Goal: Check status: Check status

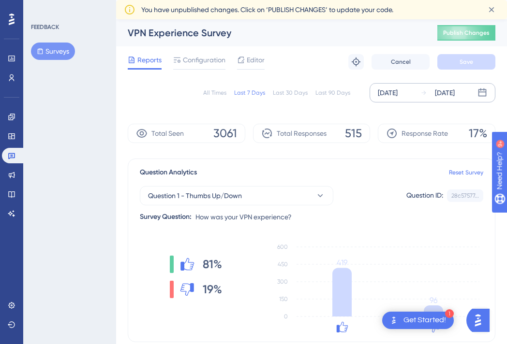
click at [455, 94] on div "[DATE]" at bounding box center [445, 93] width 20 height 12
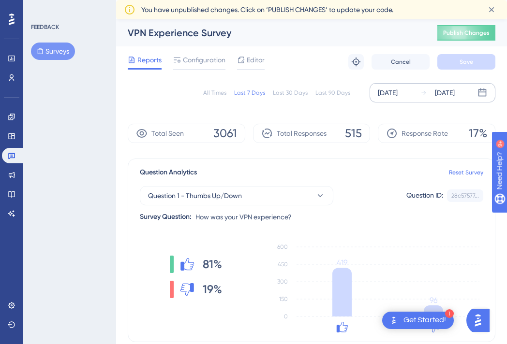
click at [447, 92] on div "[DATE]" at bounding box center [445, 93] width 20 height 12
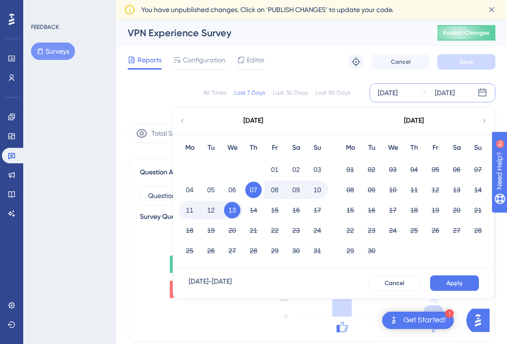
click at [232, 209] on button "13" at bounding box center [232, 210] width 16 height 16
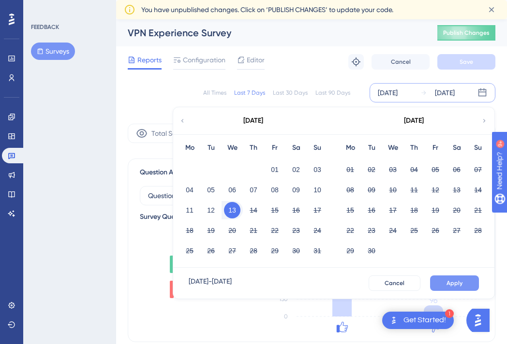
click at [448, 281] on span "Apply" at bounding box center [455, 284] width 16 height 8
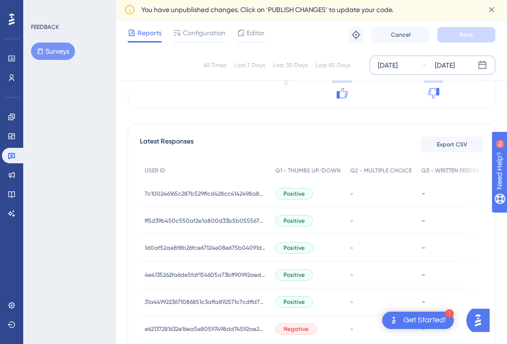
scroll to position [185, 0]
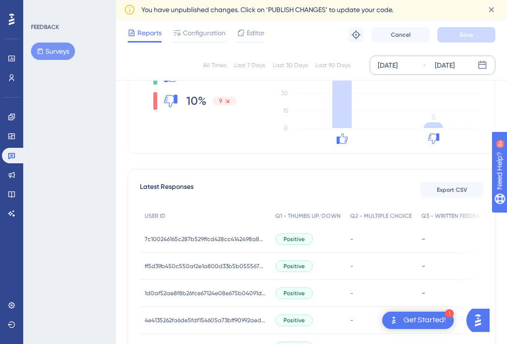
click at [455, 68] on div "[DATE]" at bounding box center [445, 66] width 20 height 12
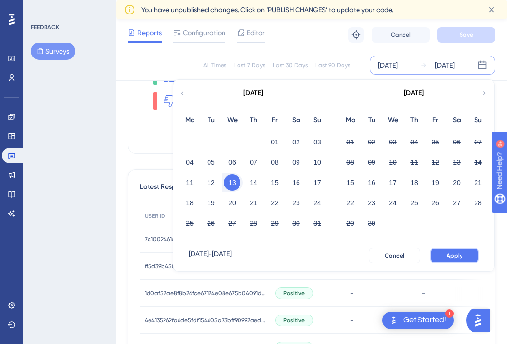
click at [459, 253] on span "Apply" at bounding box center [455, 256] width 16 height 8
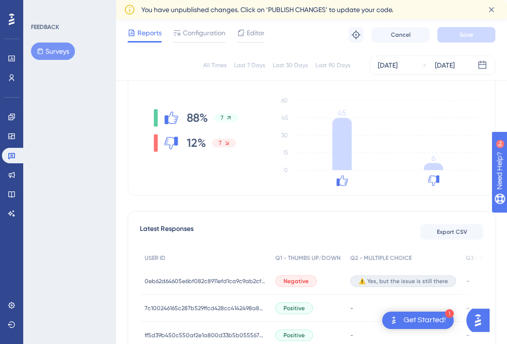
scroll to position [139, 0]
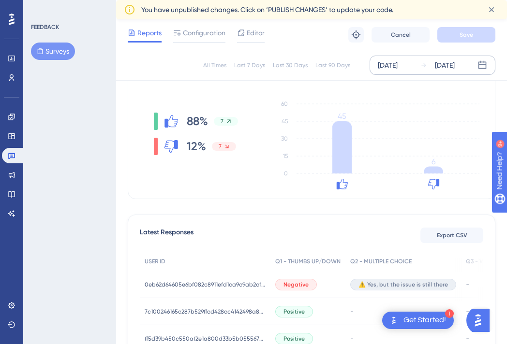
click at [455, 64] on div "[DATE]" at bounding box center [445, 66] width 20 height 12
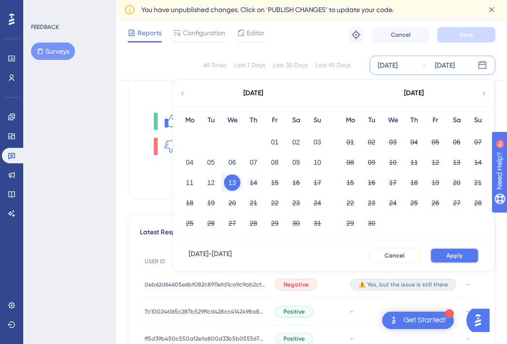
click at [448, 254] on span "Apply" at bounding box center [455, 256] width 16 height 8
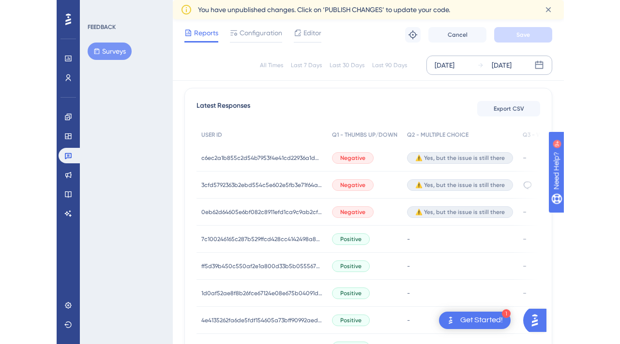
scroll to position [266, 7]
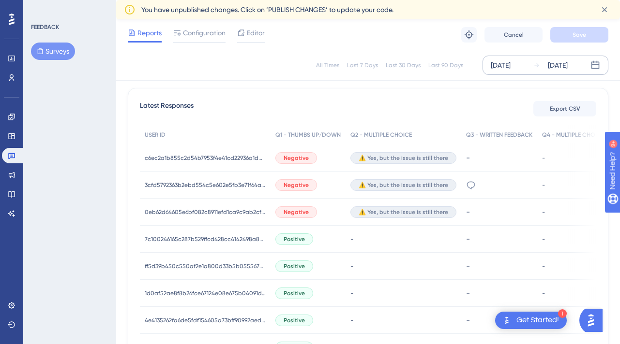
click at [514, 69] on div "[DATE]" at bounding box center [558, 66] width 20 height 12
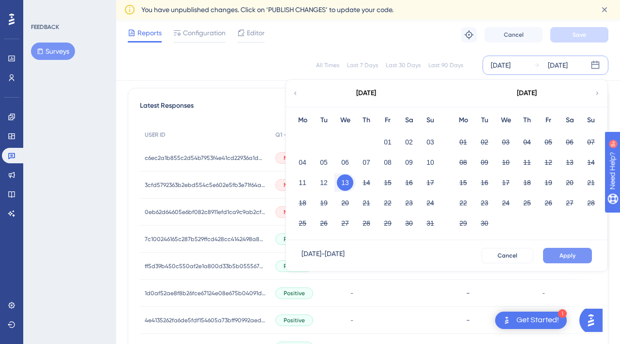
click at [514, 254] on span "Apply" at bounding box center [567, 256] width 16 height 8
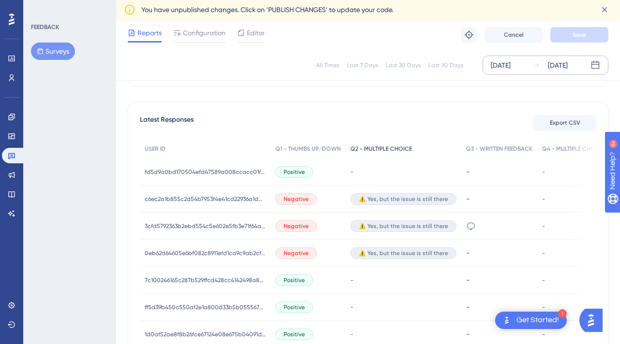
scroll to position [268, 7]
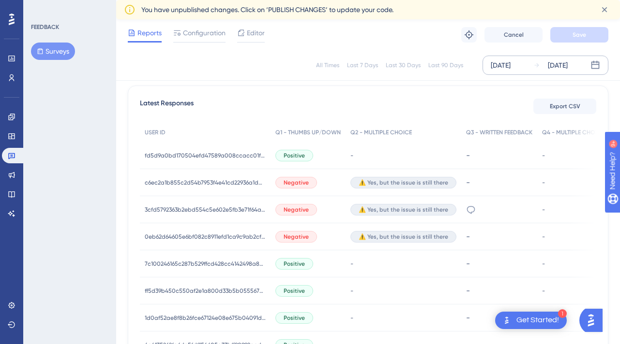
click at [514, 67] on icon at bounding box center [595, 65] width 10 height 10
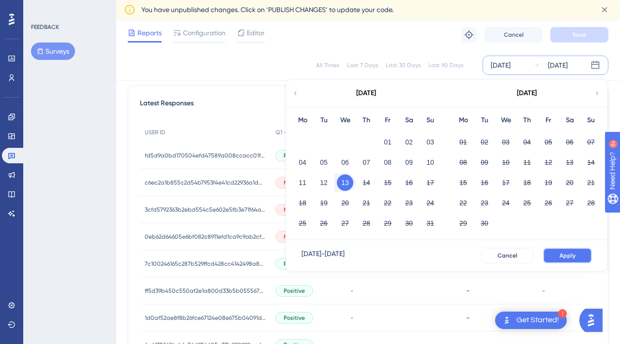
click at [514, 256] on span "Apply" at bounding box center [567, 256] width 16 height 8
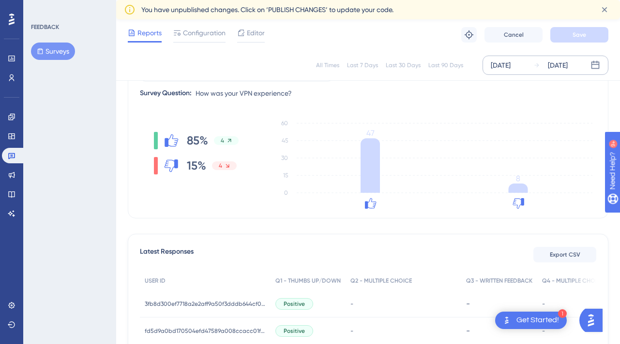
scroll to position [104, 7]
